Goal: Obtain resource: Obtain resource

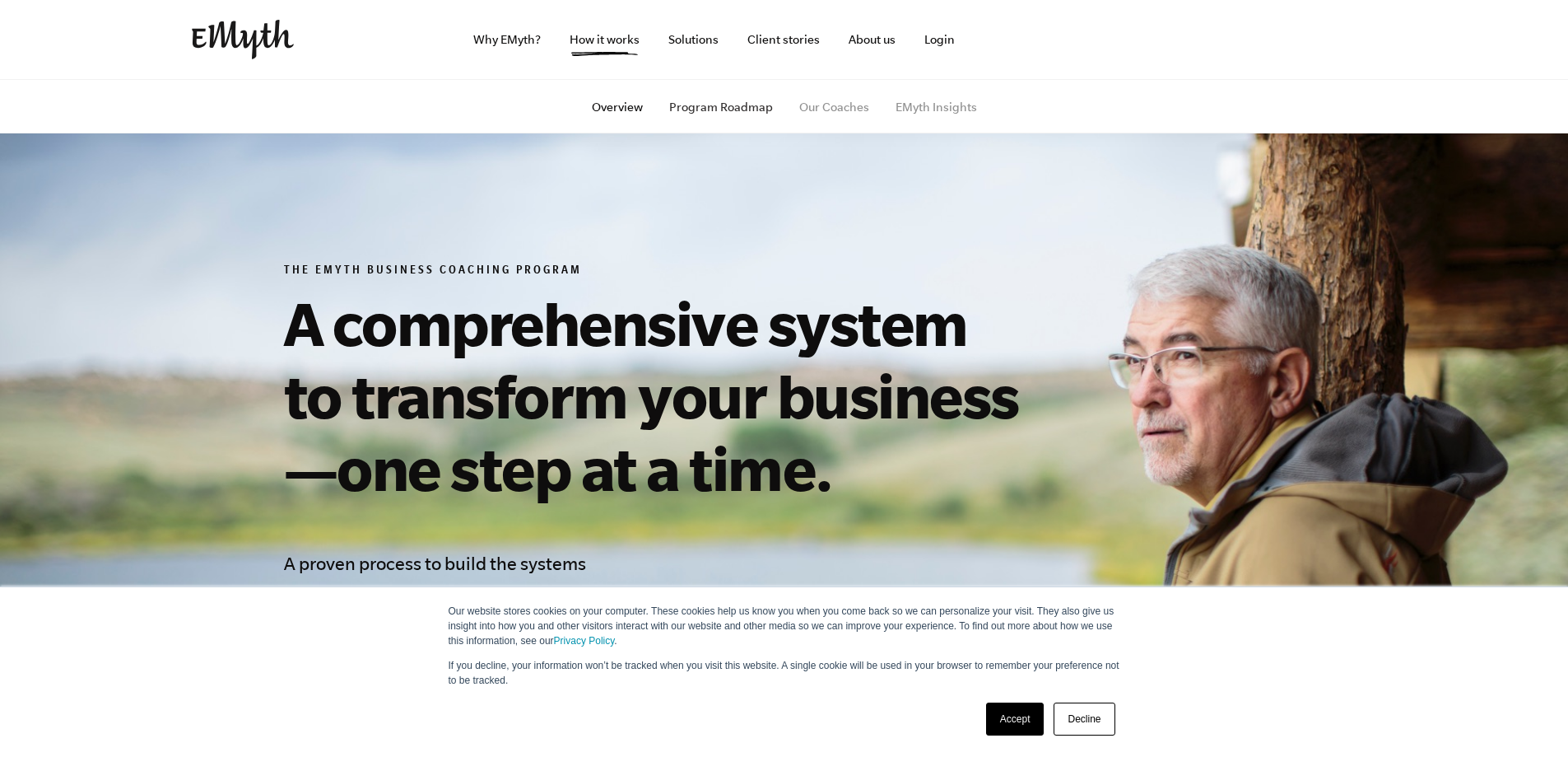
click at [717, 107] on link "Program Roadmap" at bounding box center [721, 107] width 104 height 13
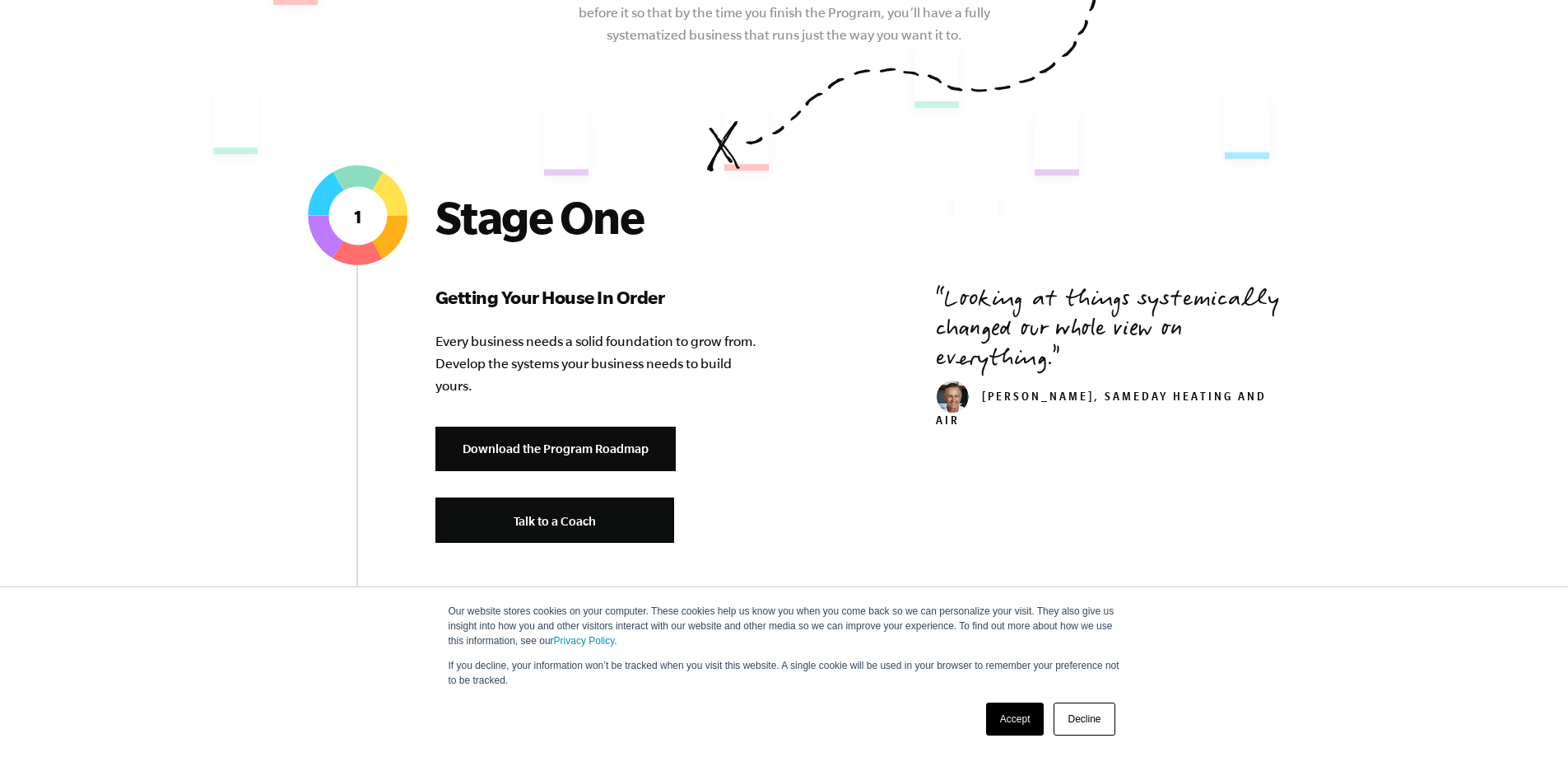
scroll to position [562, 0]
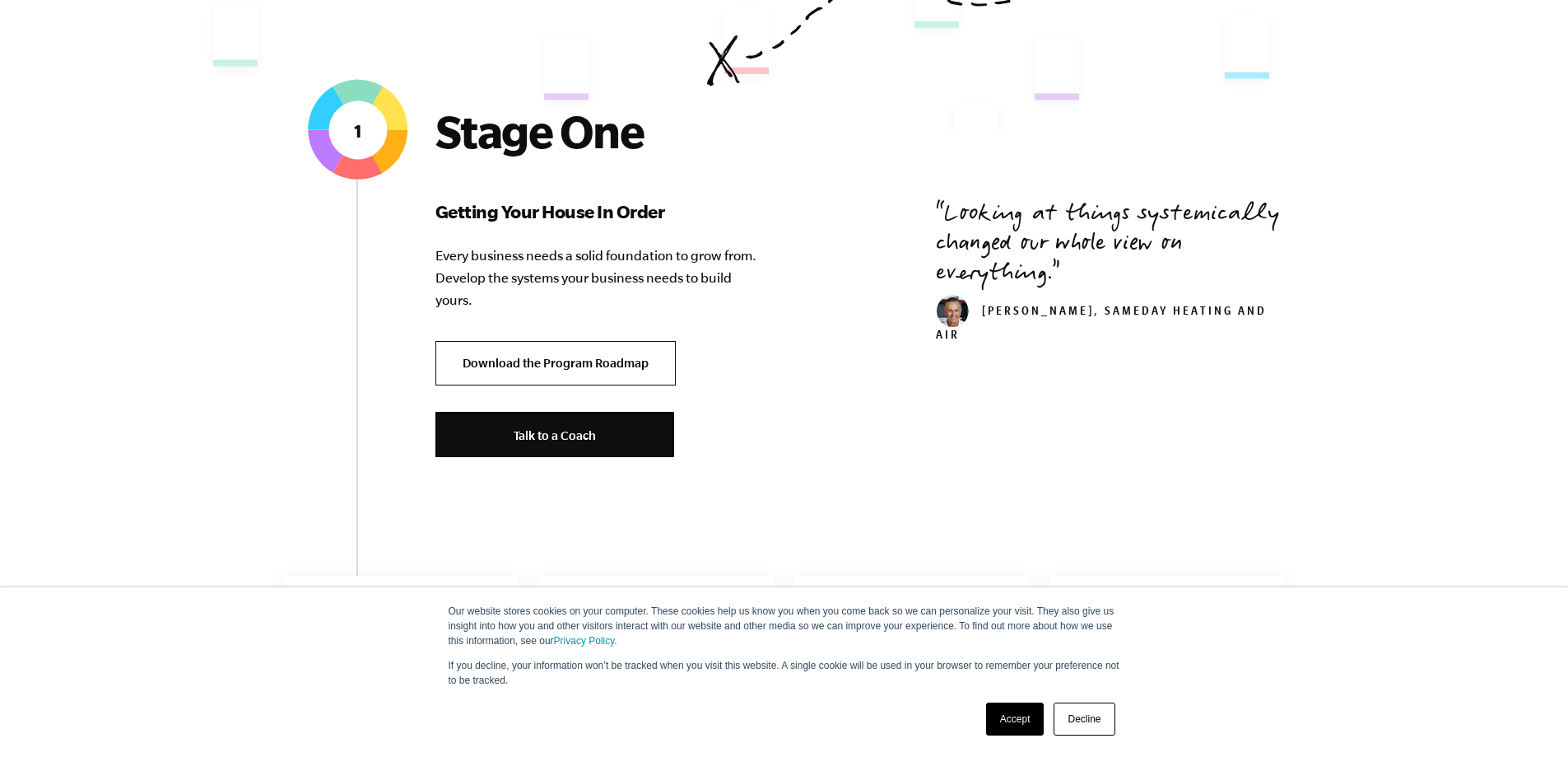
click at [532, 360] on link "Download the Program Roadmap" at bounding box center [556, 363] width 241 height 45
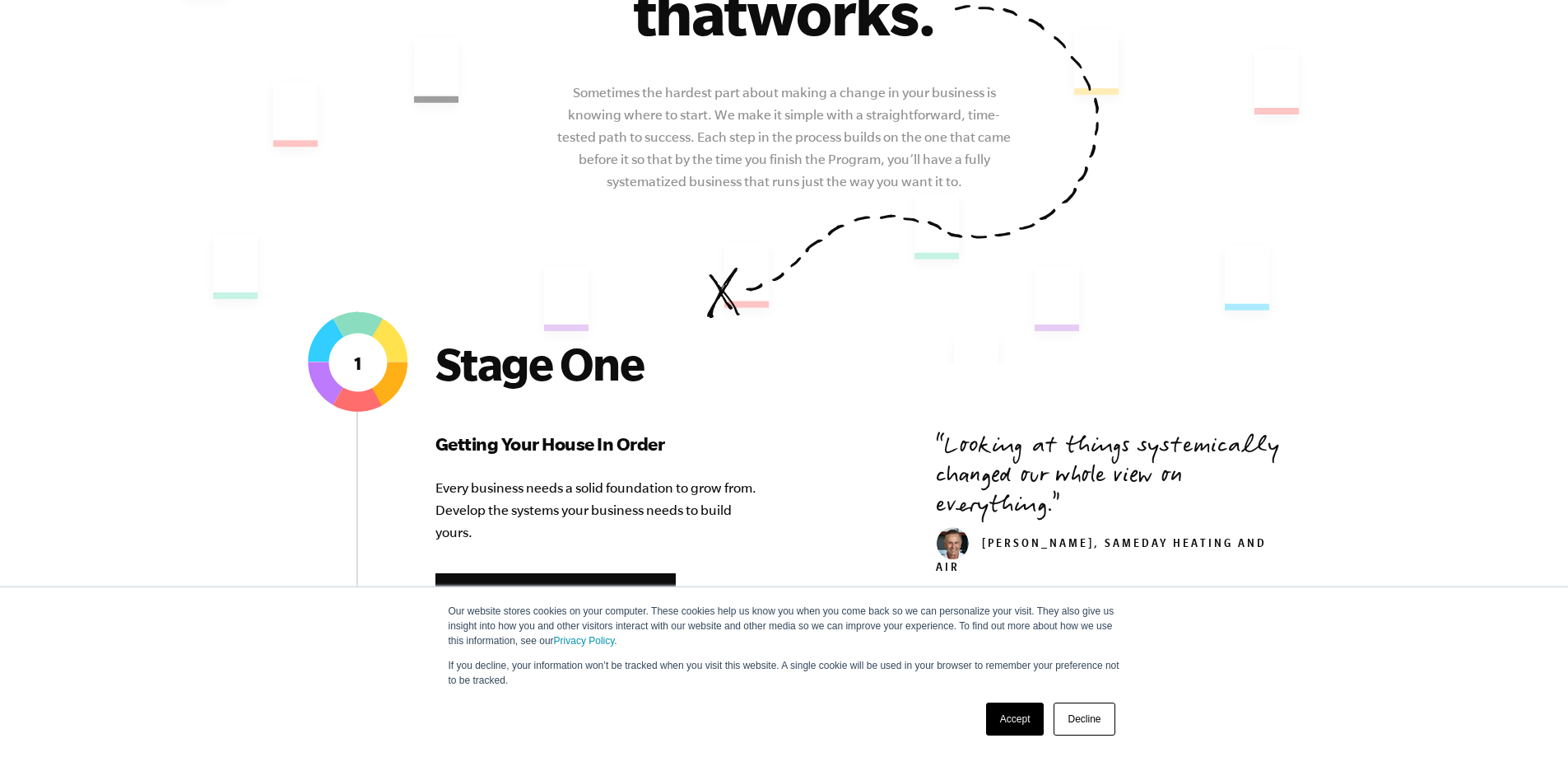
scroll to position [0, 0]
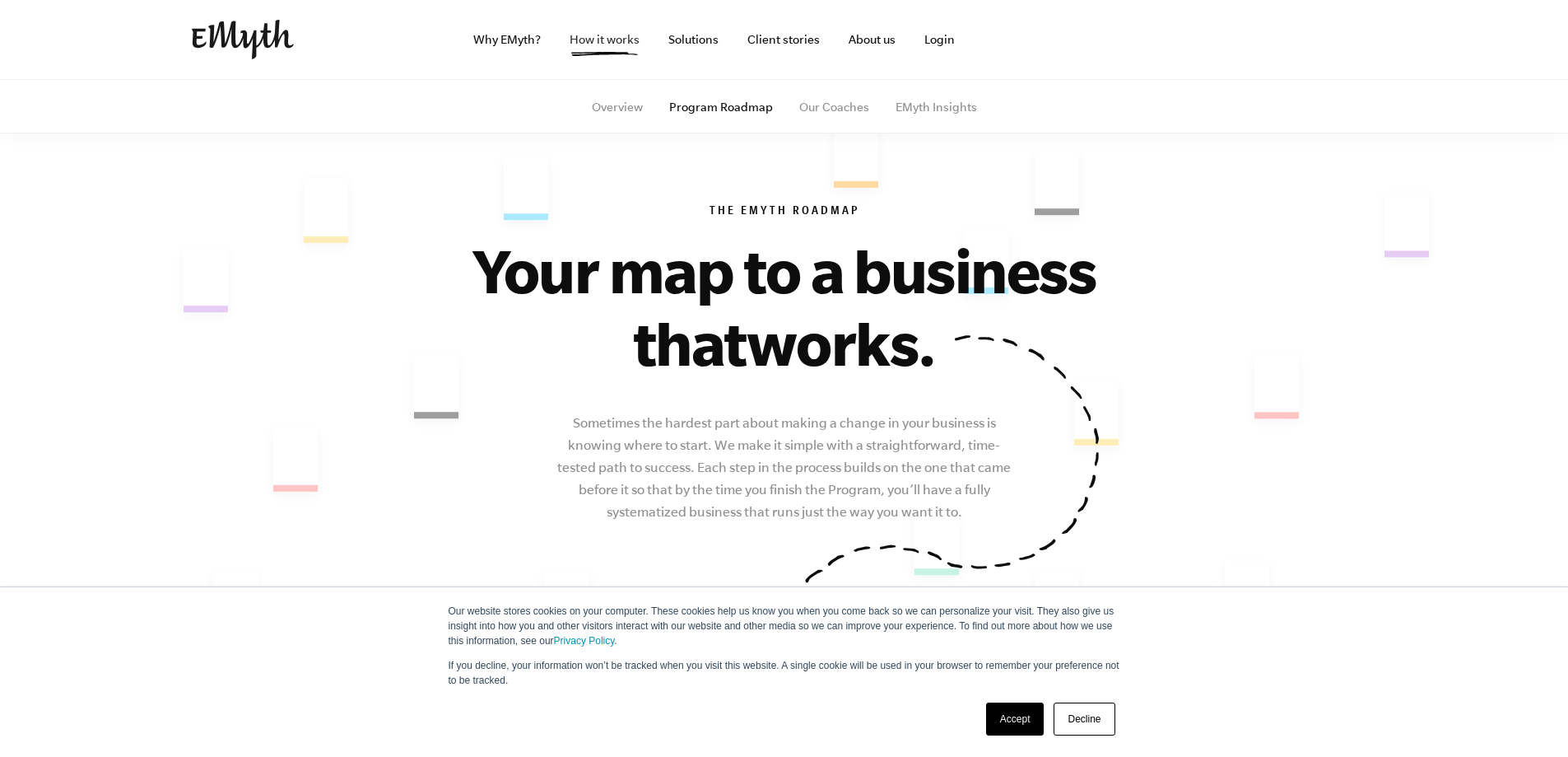
click at [606, 43] on link "How it works" at bounding box center [604, 40] width 96 height 79
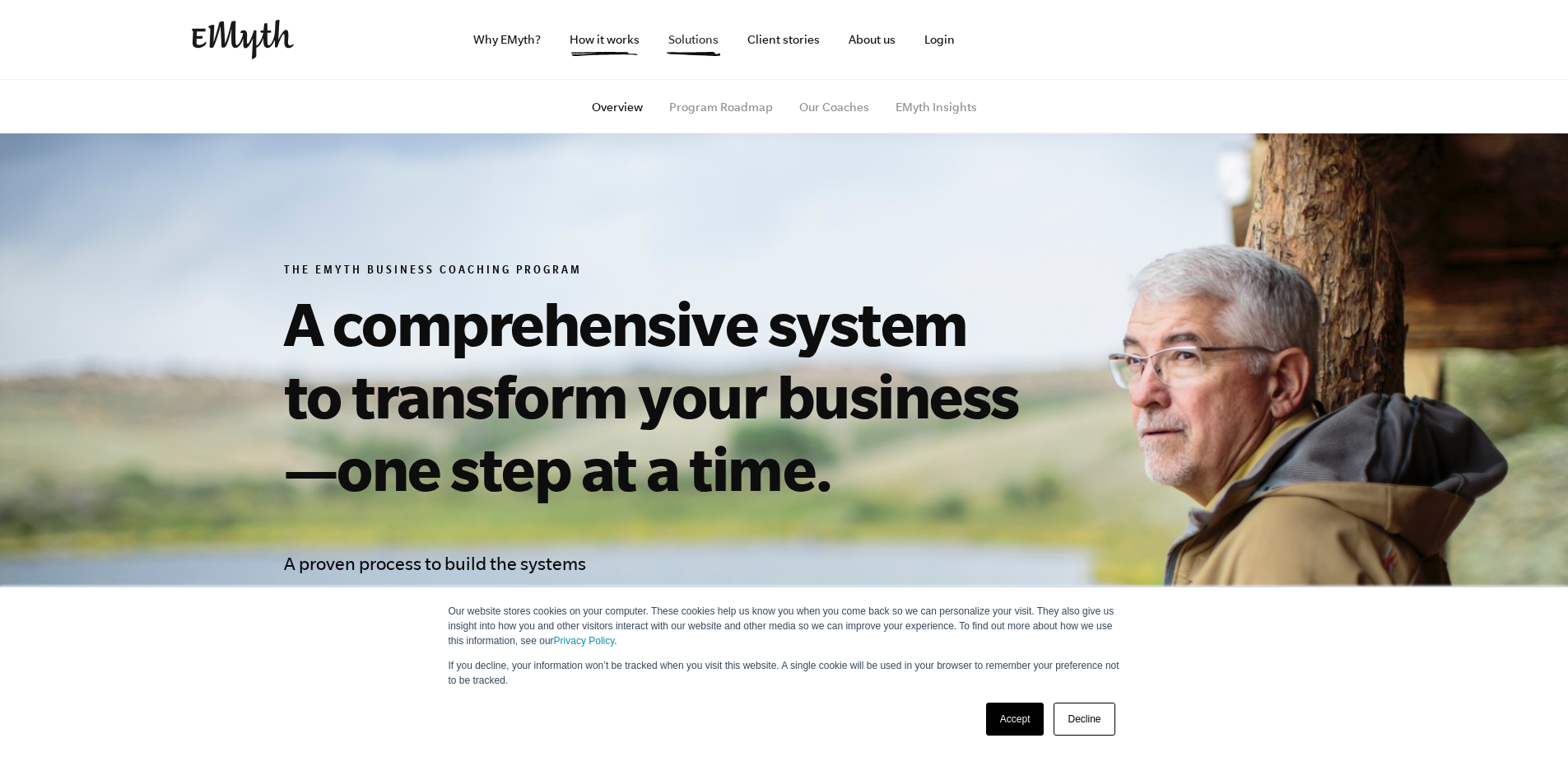
click at [694, 43] on link "Solutions" at bounding box center [693, 40] width 76 height 79
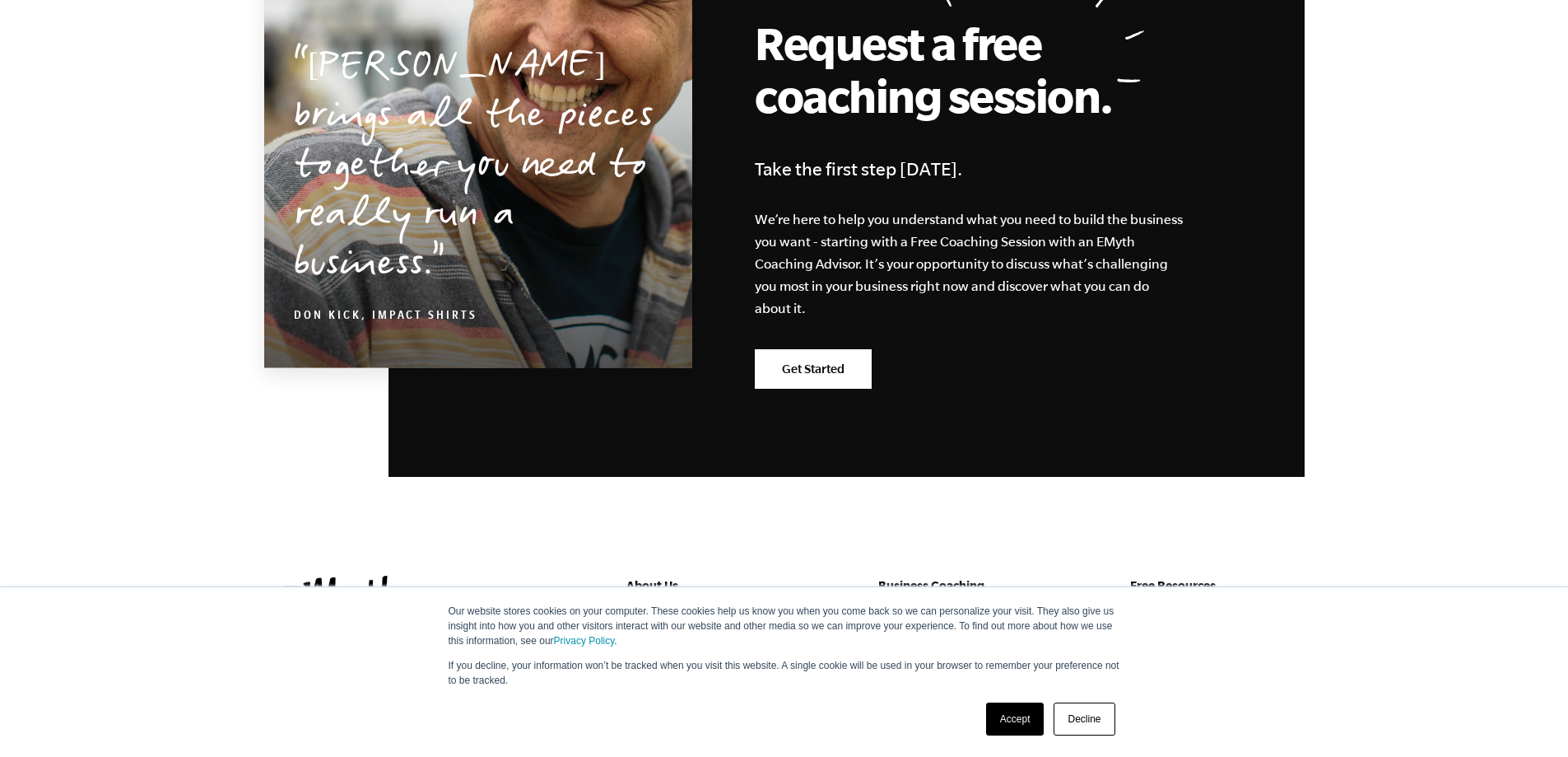
scroll to position [2951, 0]
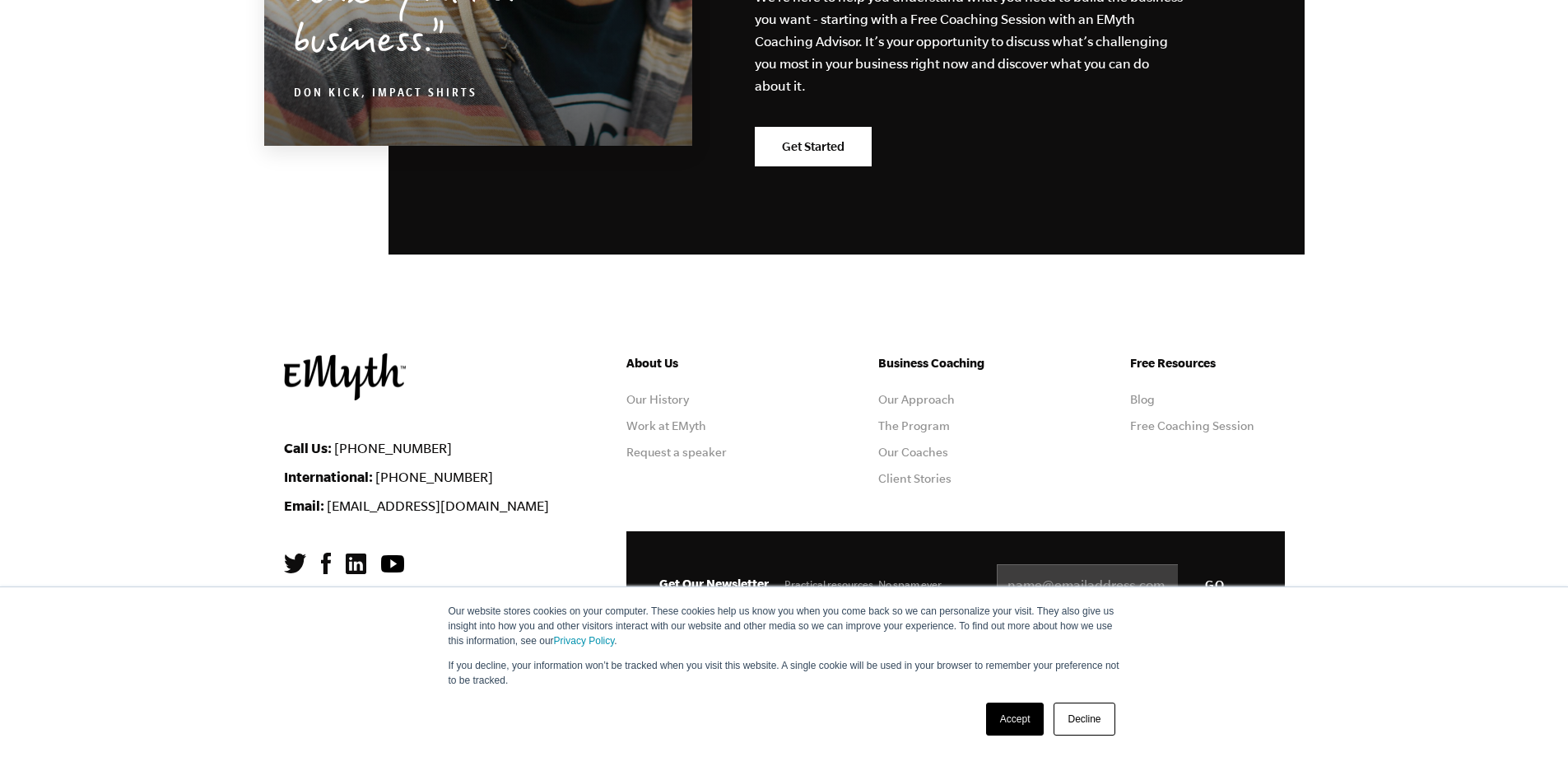
drag, startPoint x: 1580, startPoint y: 113, endPoint x: 1573, endPoint y: 697, distance: 584.0
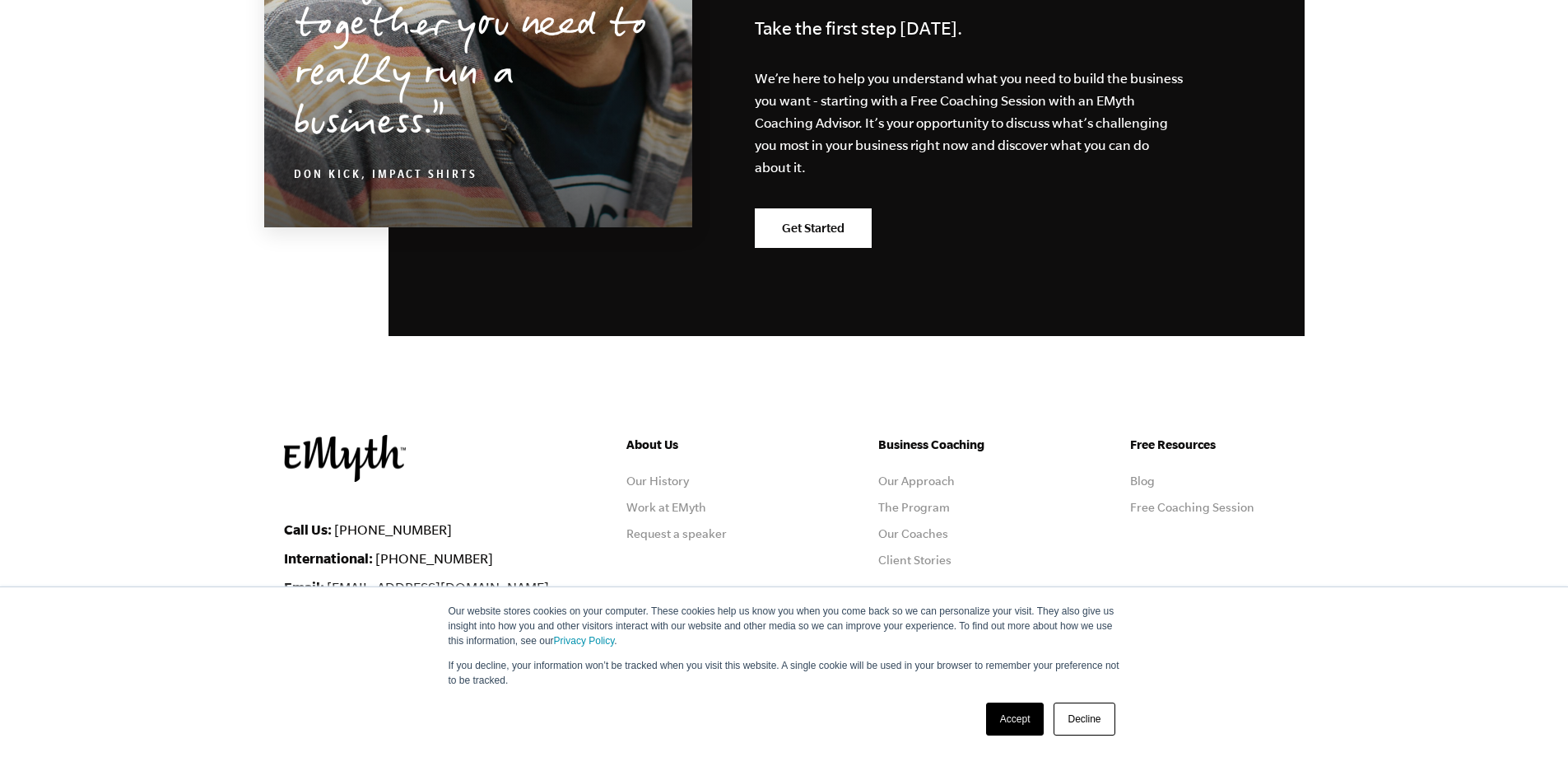
scroll to position [2868, 0]
click at [641, 511] on link "Work at EMyth" at bounding box center [666, 508] width 80 height 13
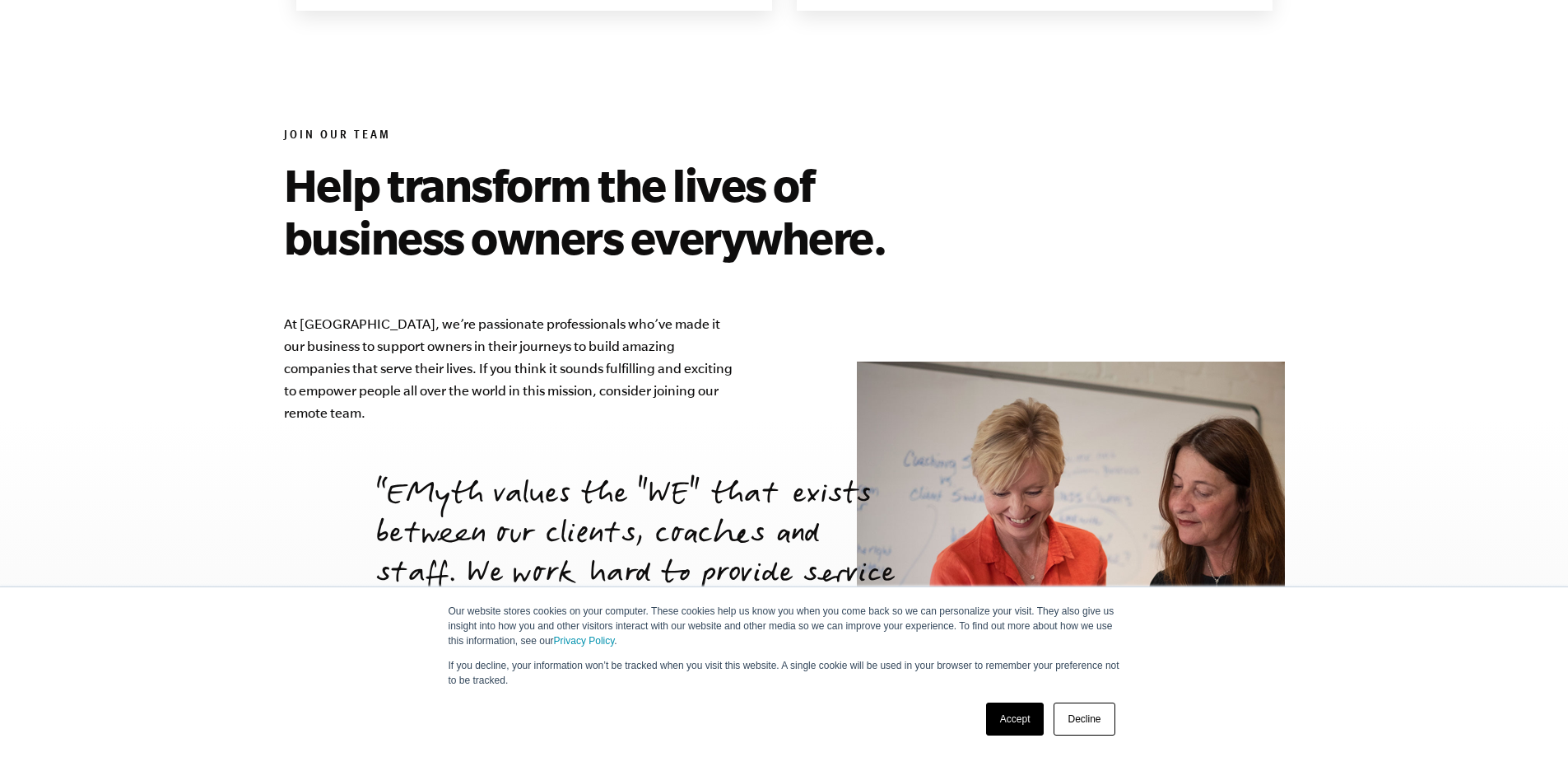
scroll to position [5419, 0]
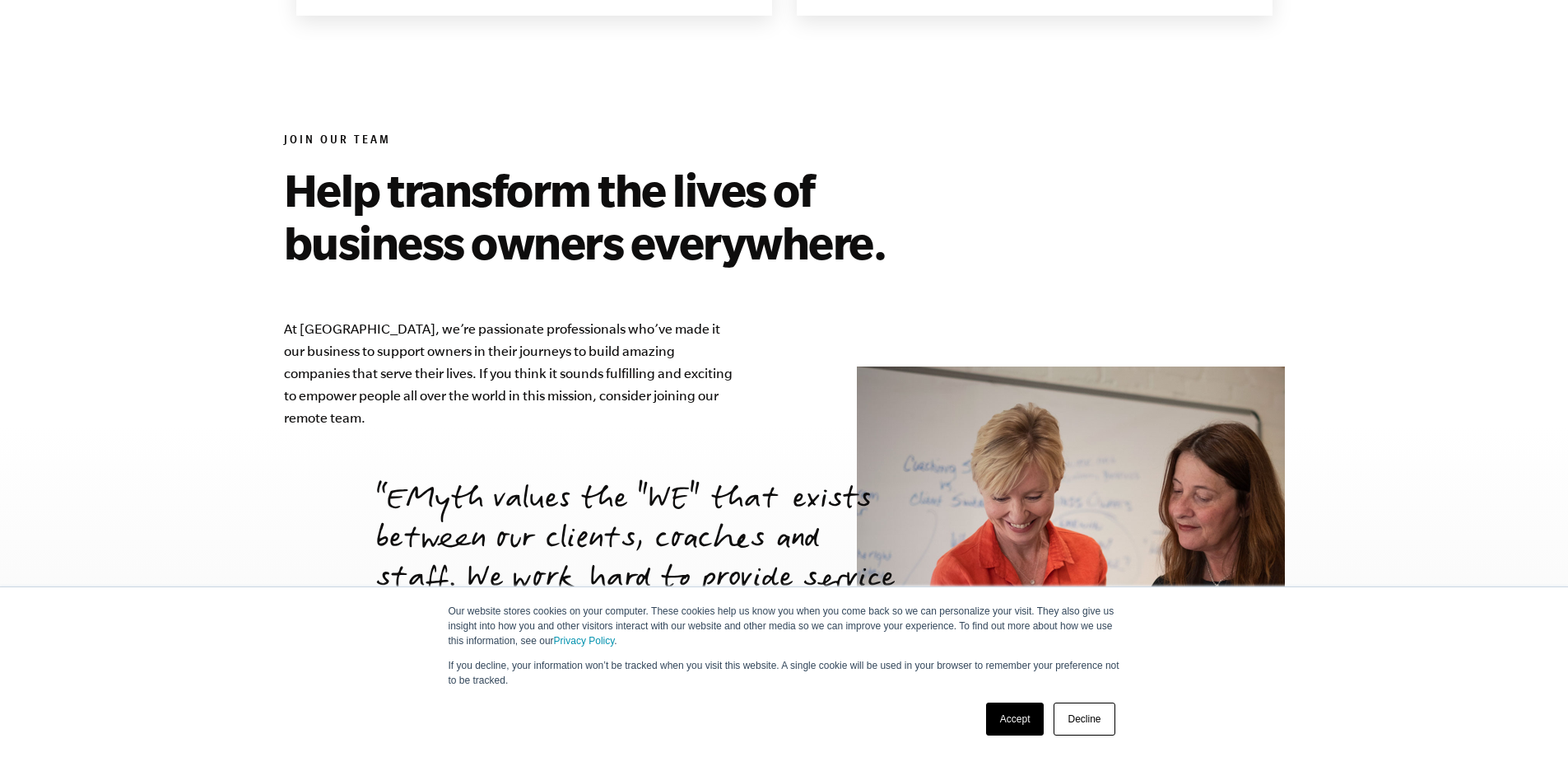
click at [1096, 717] on link "Decline" at bounding box center [1084, 718] width 61 height 33
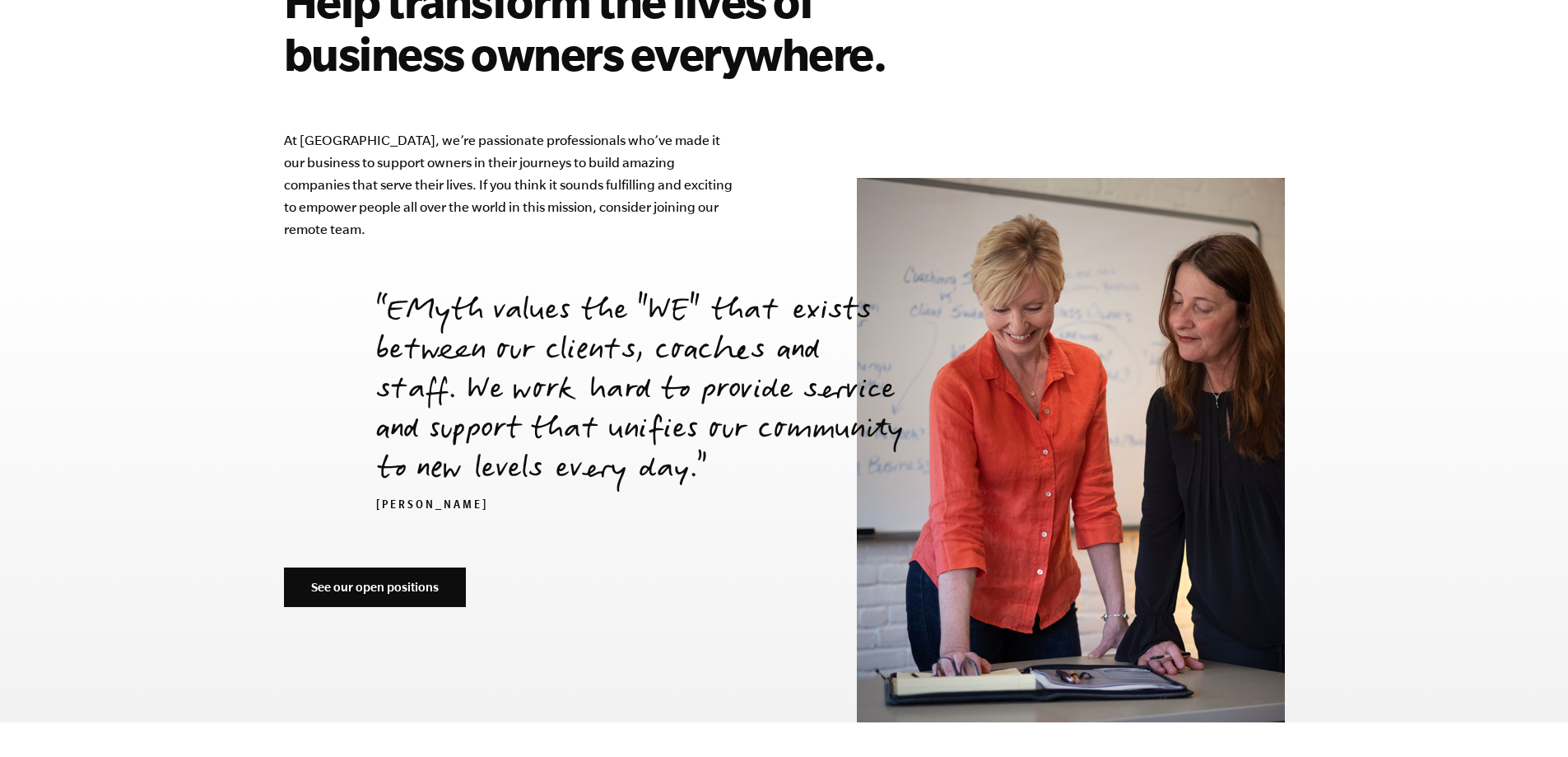
scroll to position [5590, 0]
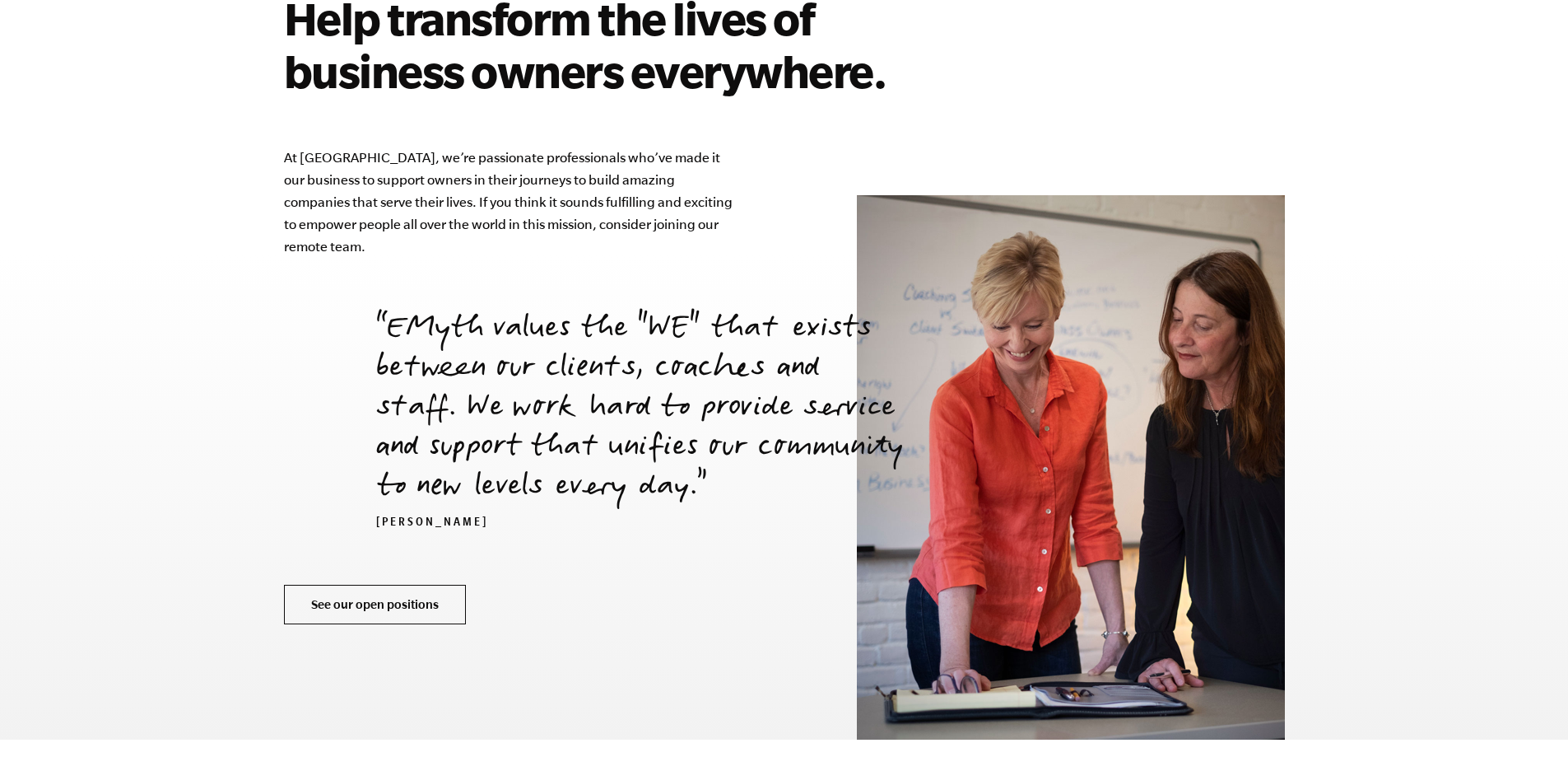
click at [435, 584] on link "See our open positions" at bounding box center [375, 604] width 182 height 40
